Goal: Information Seeking & Learning: Learn about a topic

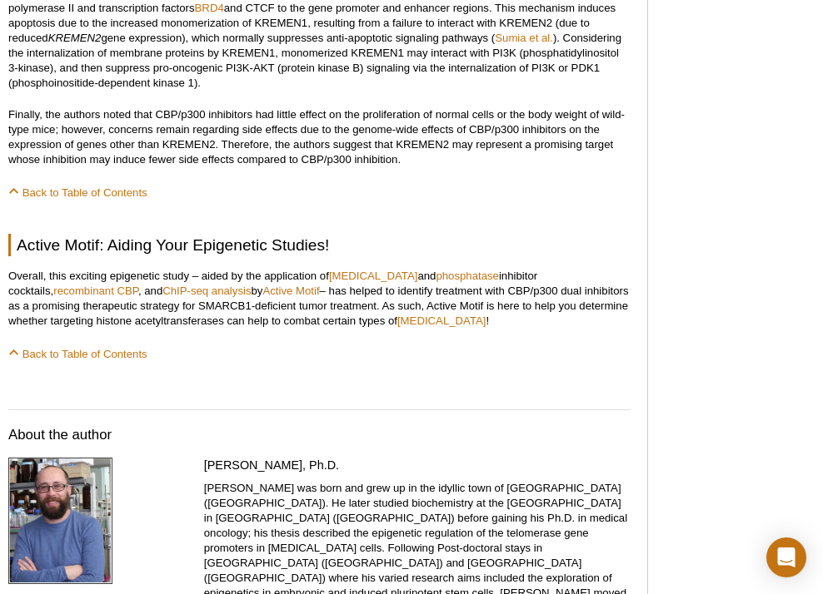
scroll to position [1624, 0]
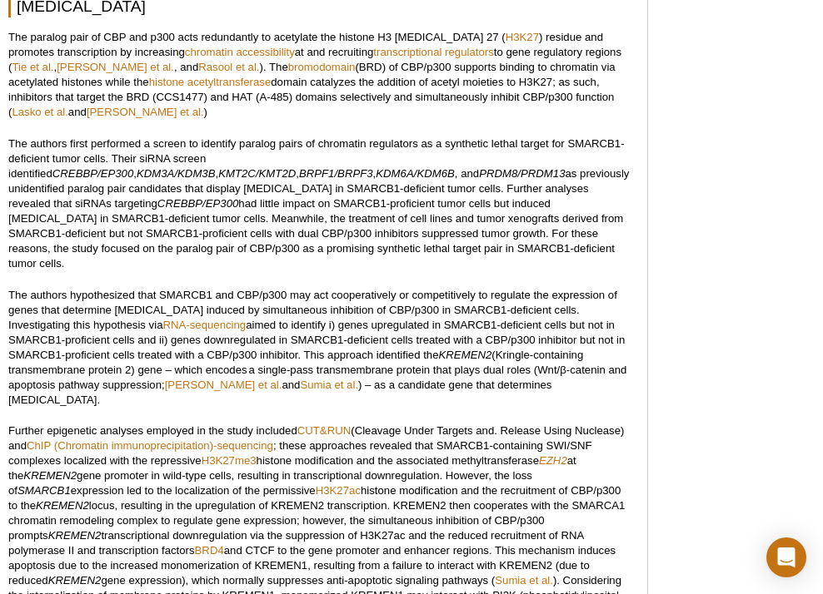
scroll to position [1415, 0]
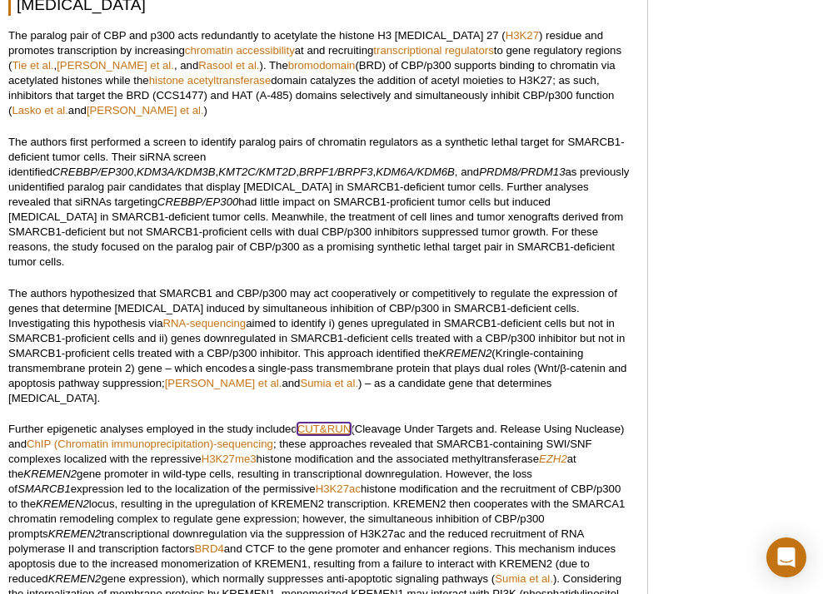
click at [314, 423] on link "CUT&RUN" at bounding box center [323, 429] width 53 height 12
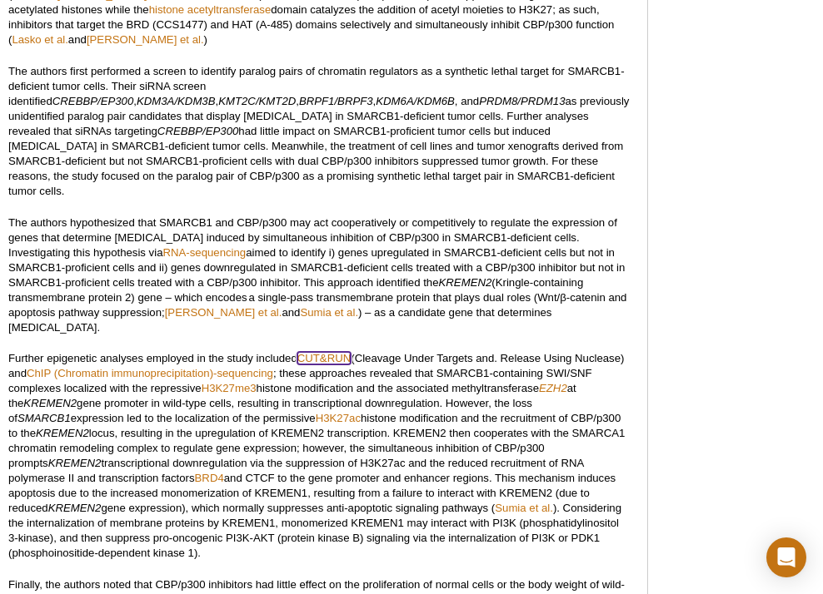
scroll to position [1582, 0]
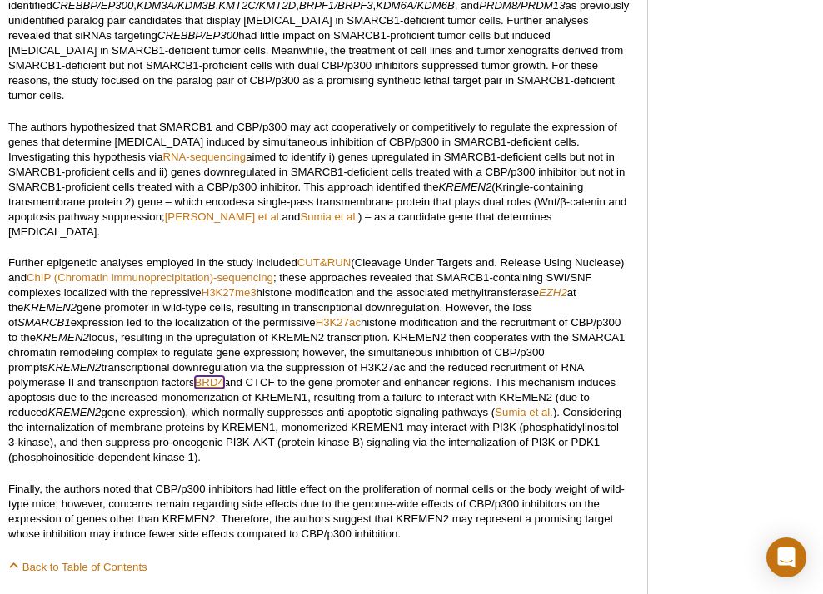
click at [195, 376] on link "BRD4" at bounding box center [209, 382] width 29 height 12
